Goal: Task Accomplishment & Management: Manage account settings

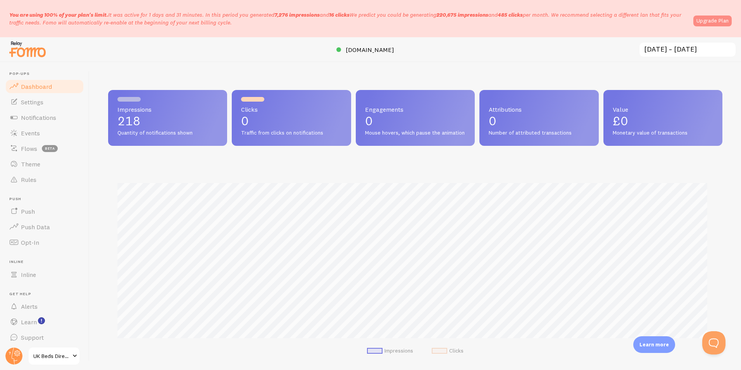
click at [702, 17] on link "Upgrade Plan" at bounding box center [713, 21] width 38 height 11
drag, startPoint x: 161, startPoint y: 129, endPoint x: 158, endPoint y: 124, distance: 5.7
click at [161, 129] on span "Quantity of notifications shown" at bounding box center [167, 132] width 100 height 7
click at [63, 98] on link "Settings" at bounding box center [45, 102] width 80 height 16
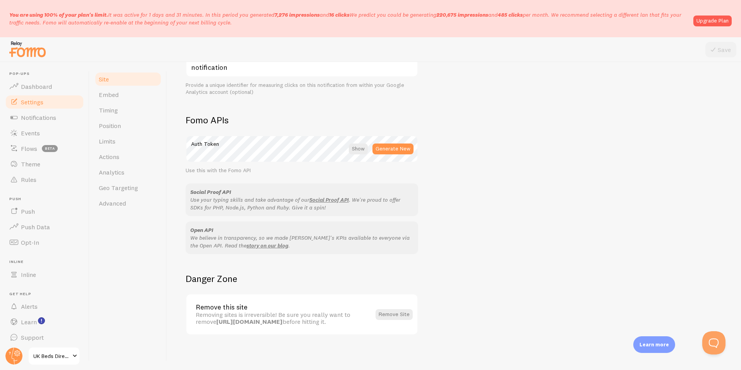
scroll to position [399, 0]
click at [109, 102] on link "Embed" at bounding box center [128, 95] width 68 height 16
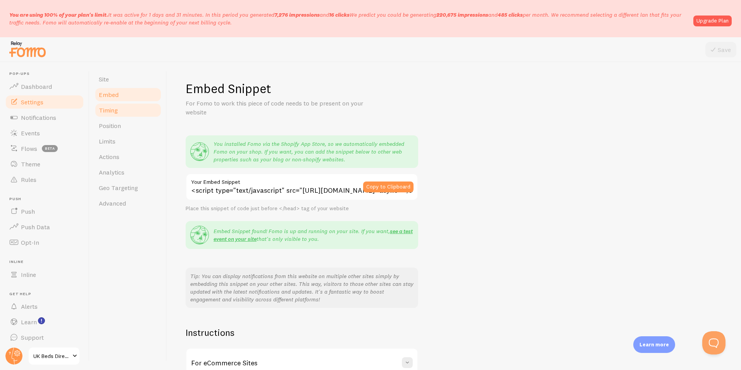
click at [117, 110] on span "Timing" at bounding box center [108, 110] width 19 height 8
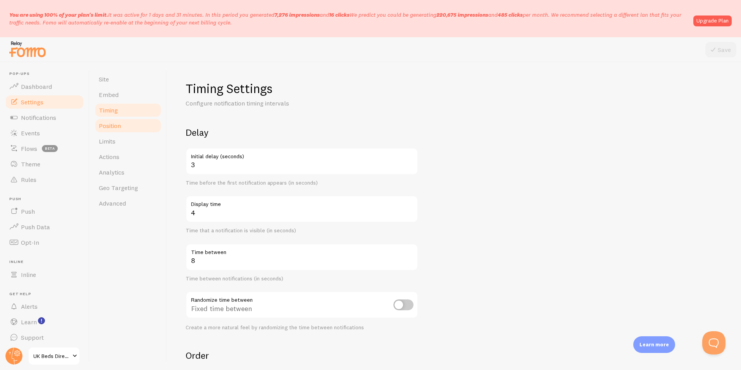
click at [124, 125] on link "Position" at bounding box center [128, 126] width 68 height 16
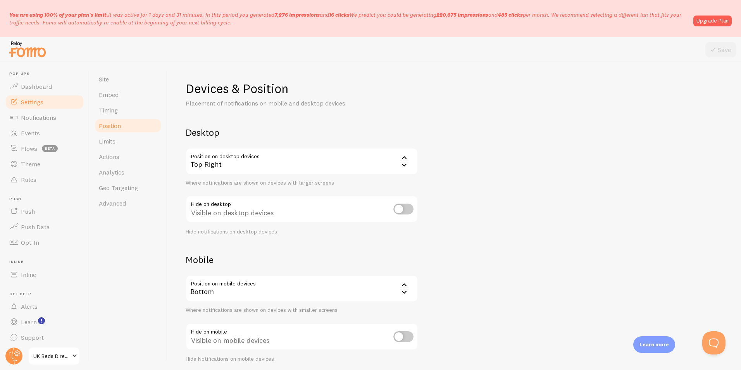
scroll to position [30, 0]
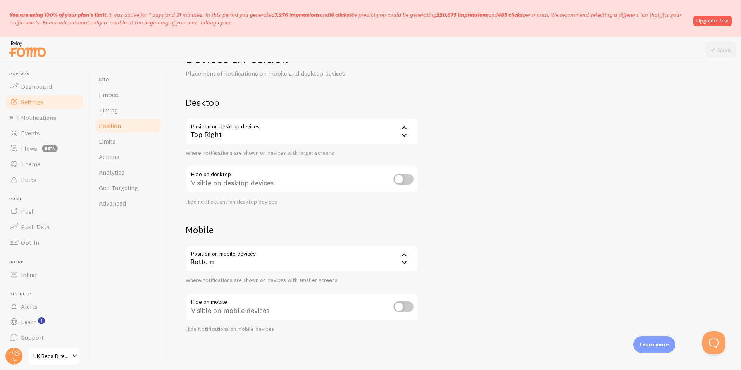
drag, startPoint x: 251, startPoint y: 274, endPoint x: 249, endPoint y: 266, distance: 9.0
click at [251, 274] on div "Position on mobile devices bottom Bottom Bottom Top Where notifications are sho…" at bounding box center [302, 264] width 233 height 39
click at [246, 260] on div "Bottom" at bounding box center [302, 258] width 233 height 27
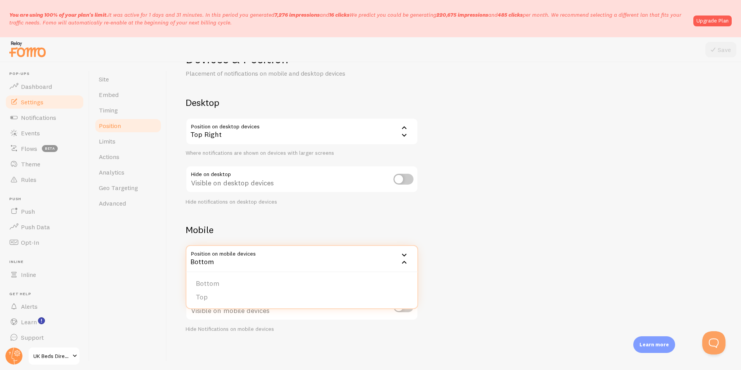
click at [250, 230] on h2 "Mobile" at bounding box center [302, 230] width 233 height 12
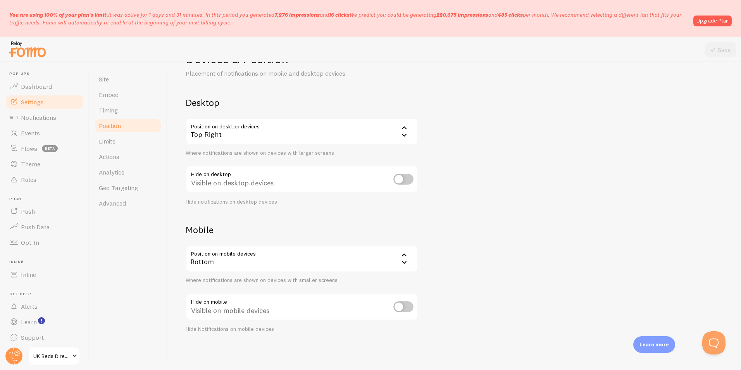
click at [396, 305] on input "checkbox" at bounding box center [404, 306] width 20 height 11
checkbox input "false"
click at [316, 274] on div "Position on mobile devices bottom Bottom Bottom Top Where notifications are sho…" at bounding box center [302, 264] width 233 height 39
click at [314, 262] on div "Bottom" at bounding box center [302, 258] width 233 height 27
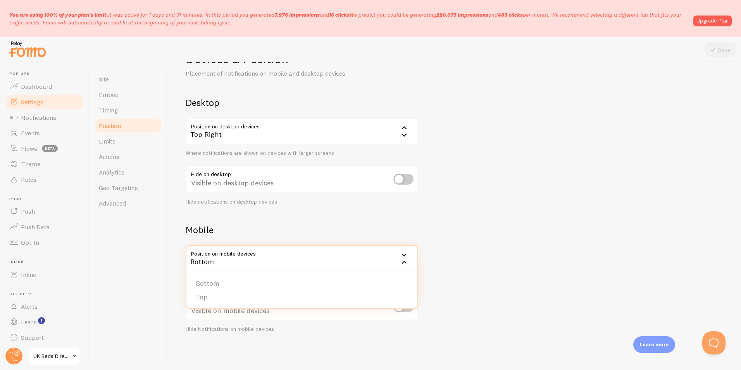
click at [314, 262] on div "Bottom" at bounding box center [302, 258] width 233 height 27
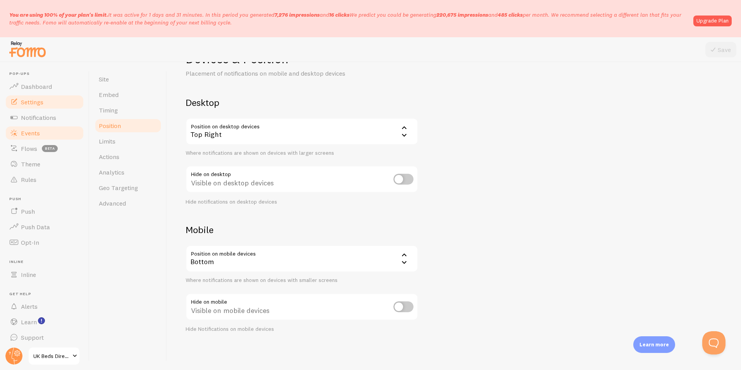
click at [48, 135] on link "Events" at bounding box center [45, 133] width 80 height 16
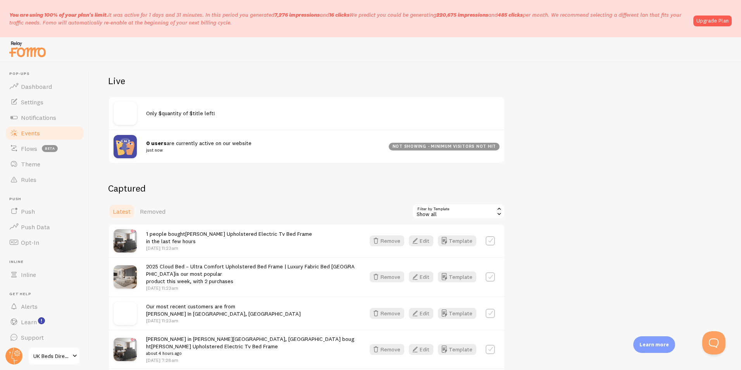
scroll to position [116, 0]
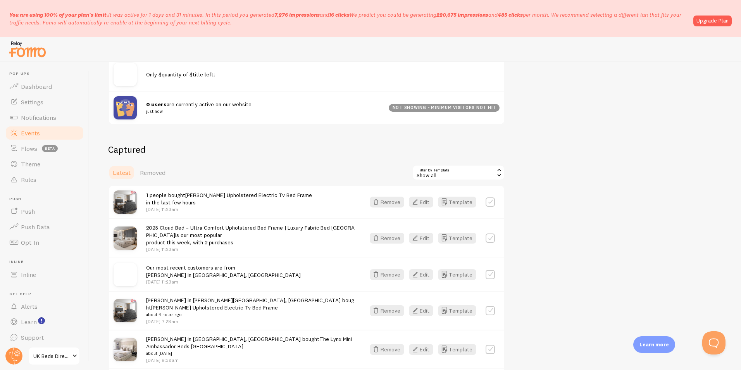
click at [488, 199] on label at bounding box center [490, 201] width 9 height 9
click at [488, 204] on label at bounding box center [490, 201] width 9 height 9
checkbox input "false"
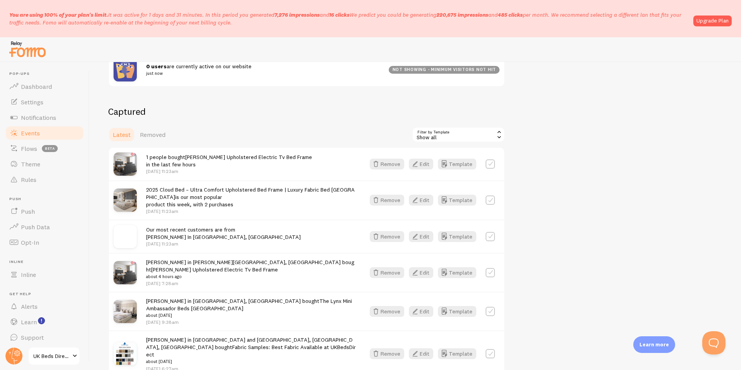
scroll to position [155, 0]
click at [68, 81] on link "Dashboard" at bounding box center [45, 87] width 80 height 16
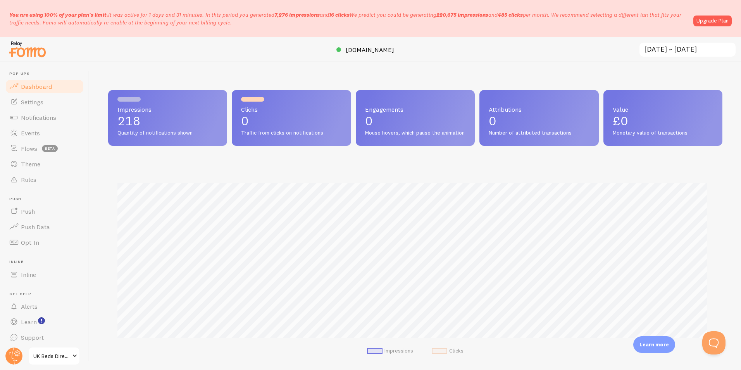
scroll to position [204, 609]
click at [47, 105] on link "Settings" at bounding box center [45, 102] width 80 height 16
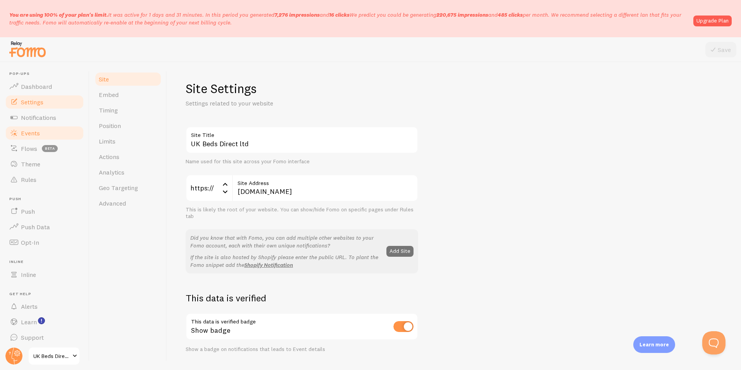
click at [48, 128] on link "Events" at bounding box center [45, 133] width 80 height 16
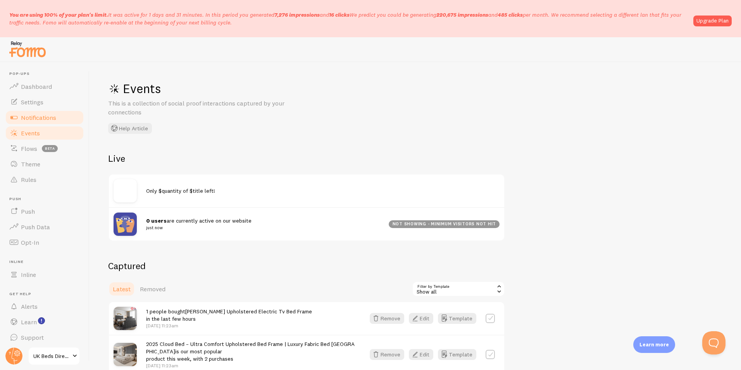
click at [43, 120] on span "Notifications" at bounding box center [38, 118] width 35 height 8
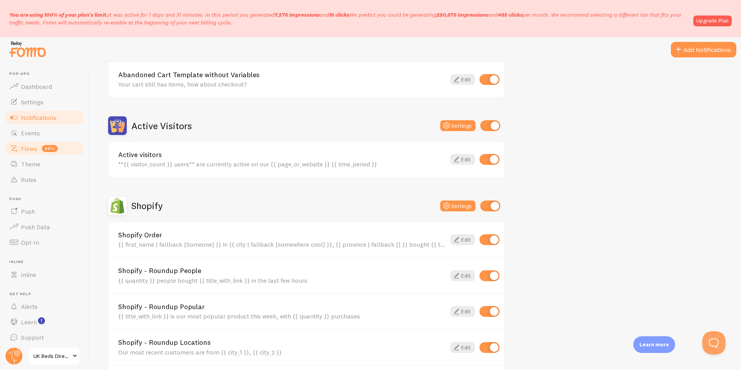
scroll to position [137, 0]
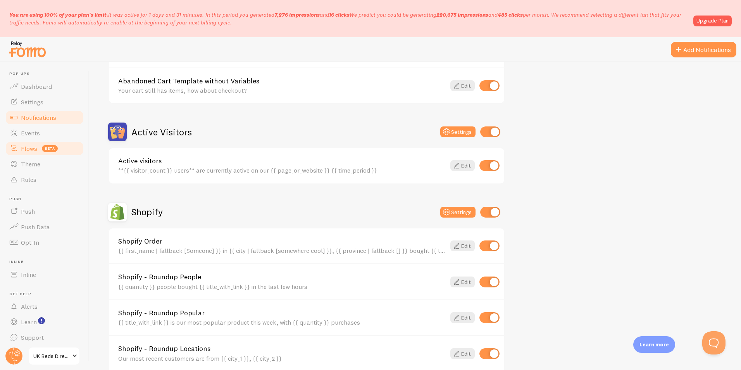
click at [66, 148] on link "Flows beta" at bounding box center [45, 149] width 80 height 16
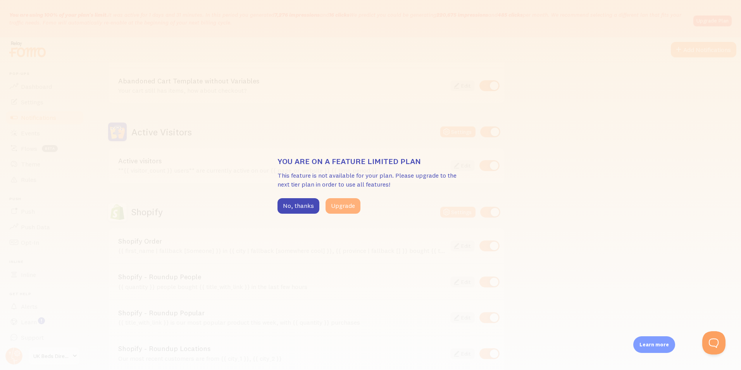
click at [337, 202] on button "Upgrade" at bounding box center [343, 206] width 35 height 16
